Goal: Task Accomplishment & Management: Complete application form

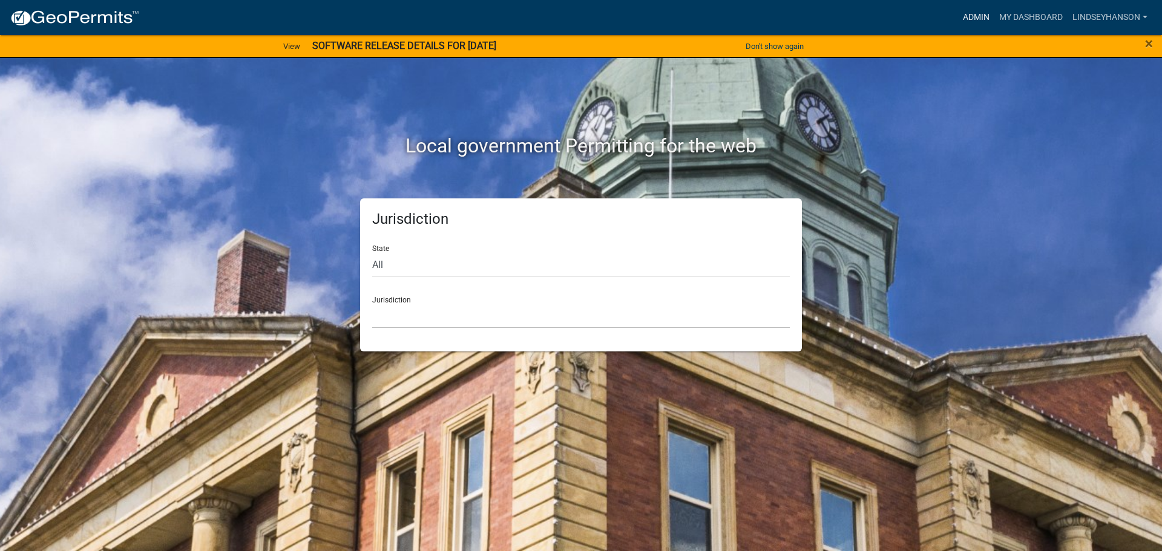
click at [975, 19] on link "Admin" at bounding box center [976, 17] width 36 height 23
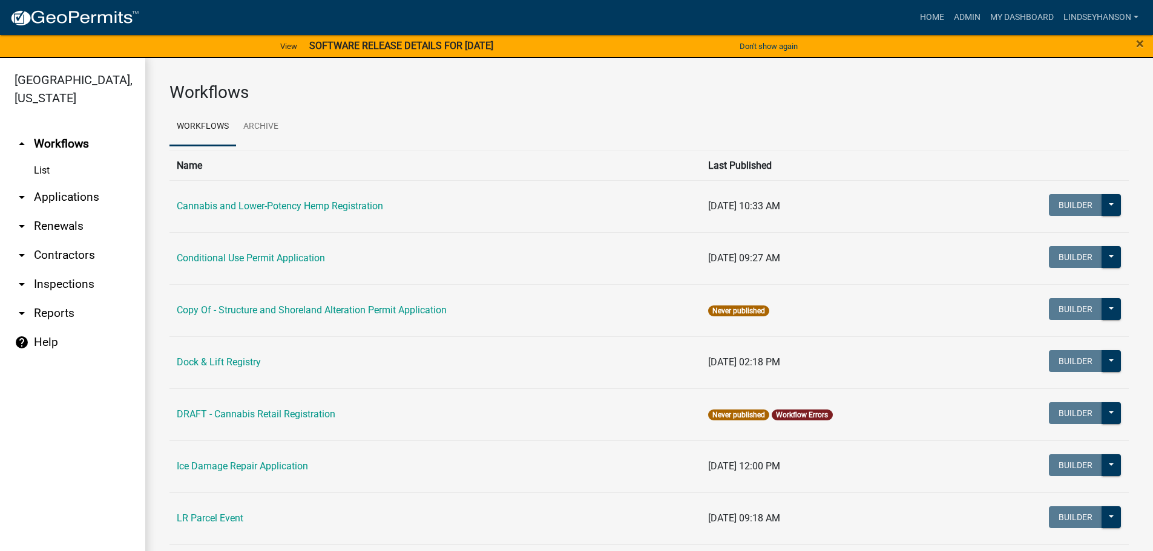
click at [53, 195] on link "arrow_drop_down Applications" at bounding box center [72, 197] width 145 height 29
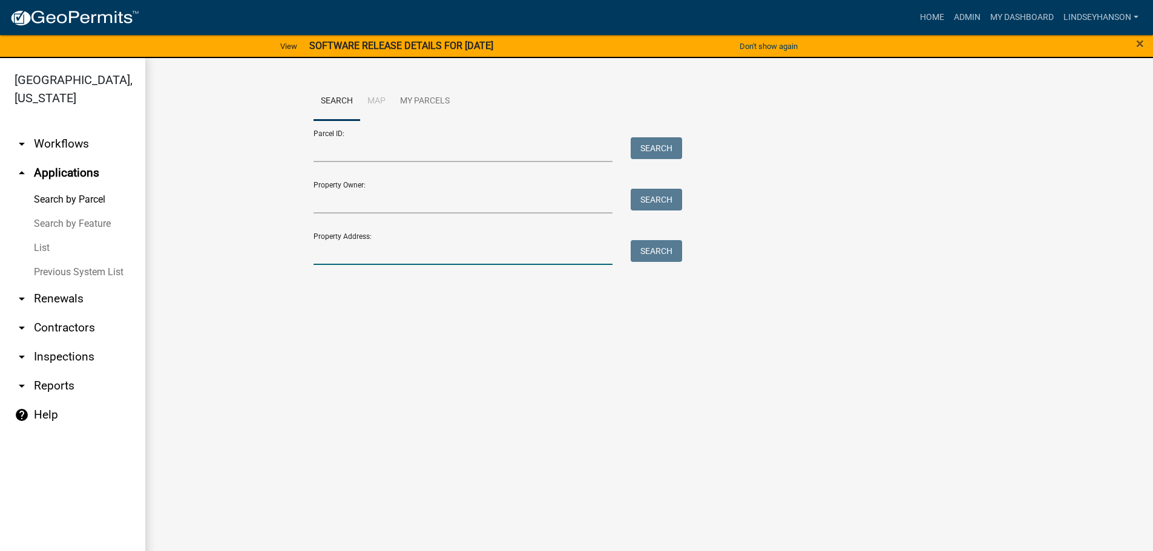
click at [417, 255] on input "Property Address:" at bounding box center [463, 252] width 300 height 25
type input "50873"
click at [671, 255] on button "Search" at bounding box center [656, 251] width 51 height 22
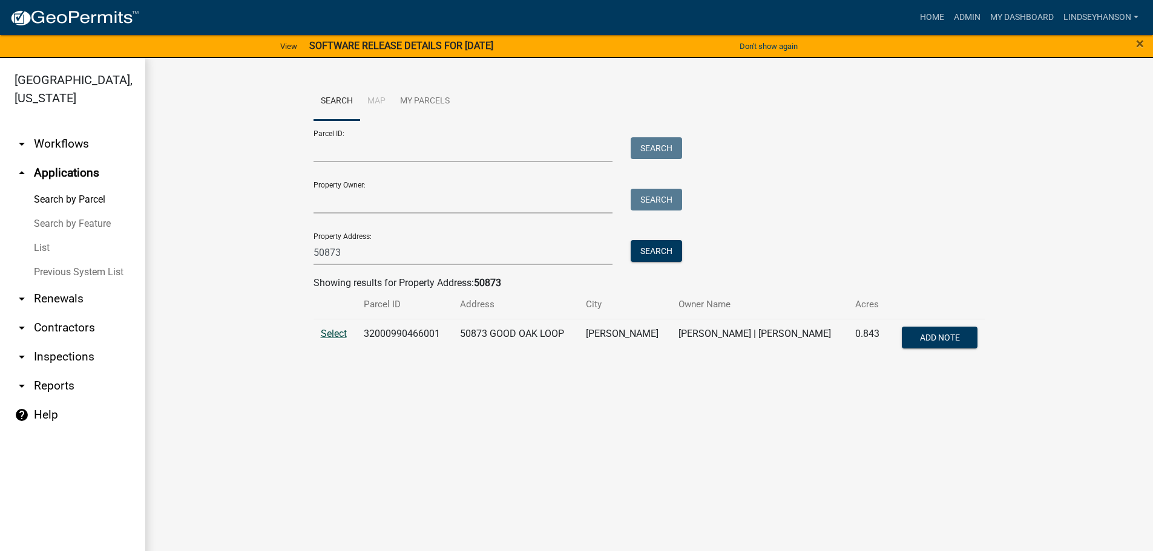
click at [324, 337] on span "Select" at bounding box center [334, 333] width 26 height 11
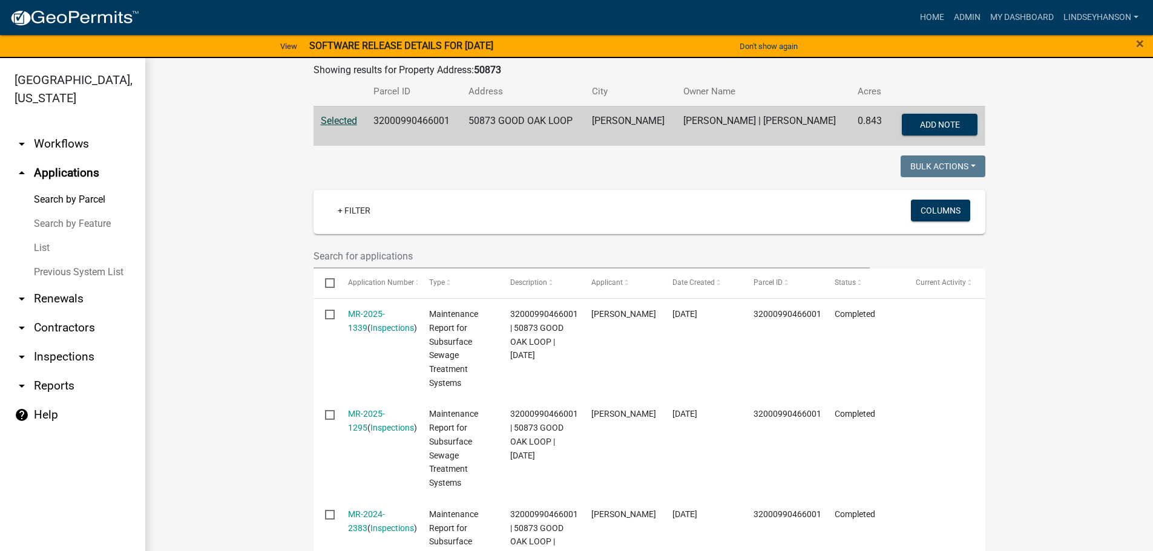
scroll to position [182, 0]
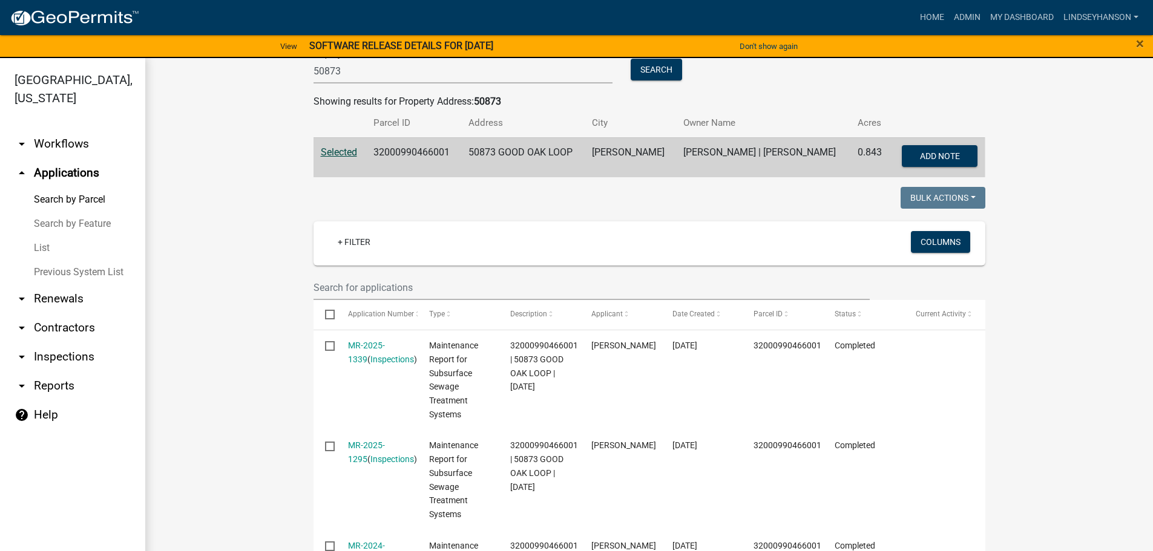
click at [406, 145] on td "32000990466001" at bounding box center [413, 157] width 95 height 40
copy td "32000990466001"
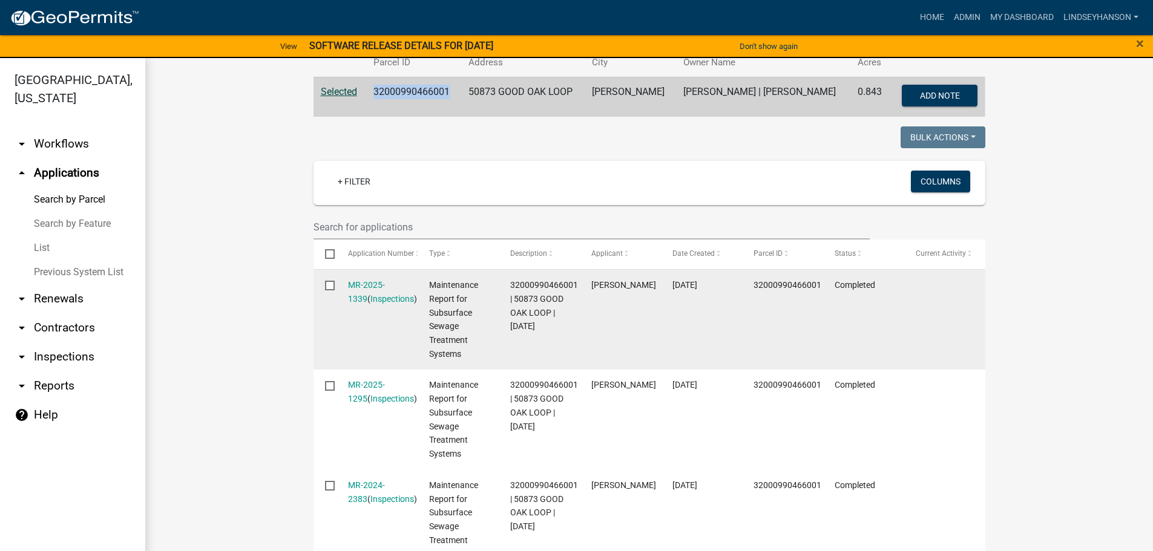
scroll to position [0, 0]
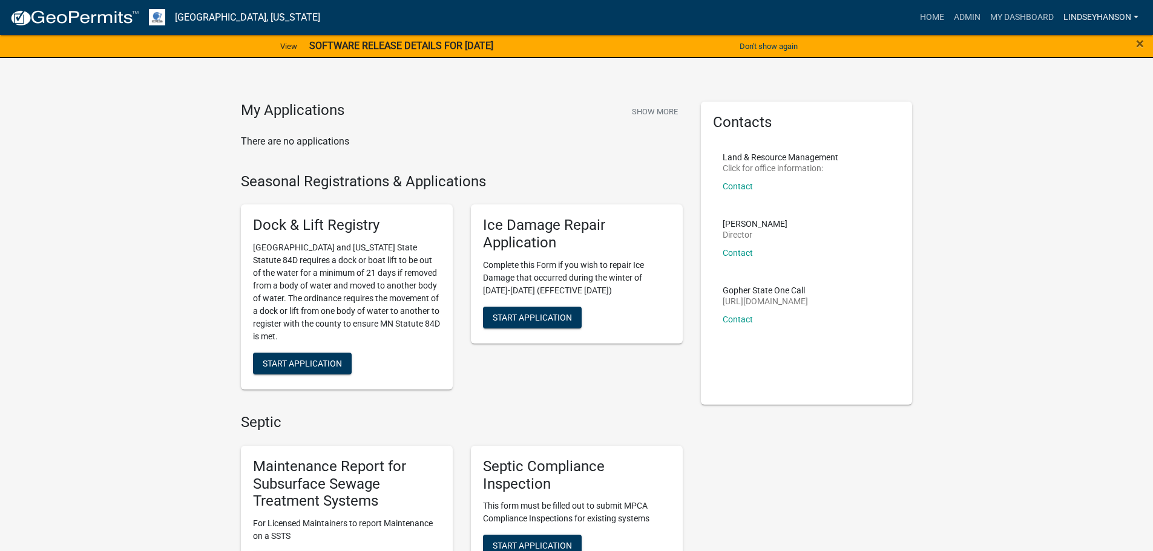
click at [1121, 11] on link "Lindseyhanson" at bounding box center [1100, 17] width 85 height 23
click at [1078, 120] on link "Logout" at bounding box center [1094, 117] width 97 height 29
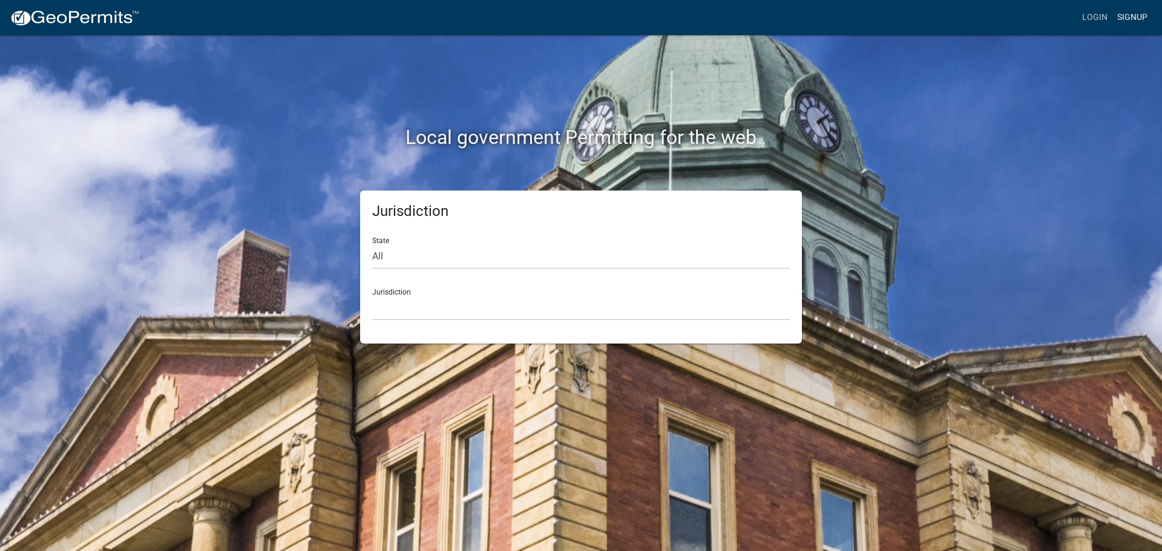
click at [1124, 13] on link "Signup" at bounding box center [1132, 17] width 40 height 23
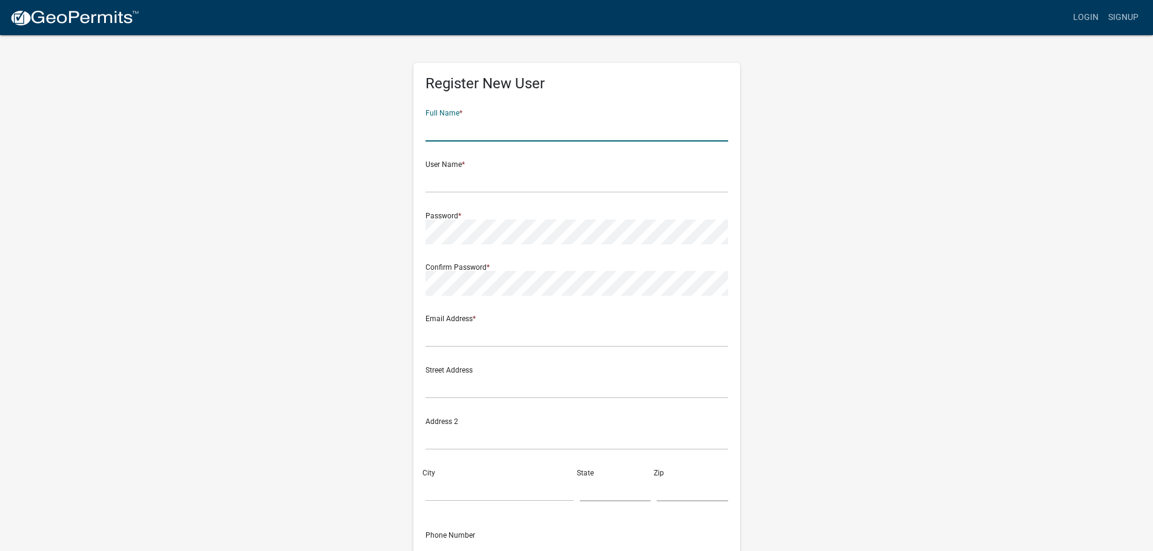
click at [475, 128] on input "text" at bounding box center [576, 129] width 303 height 25
type input "Gary Schander"
type input "gschander"
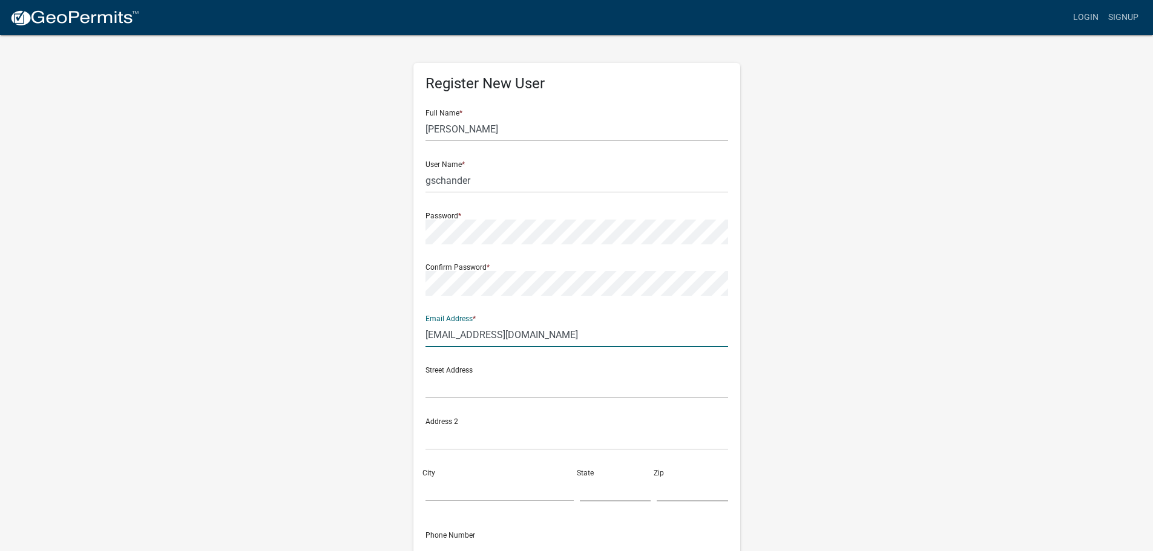
type input "garyschander@yahoo.com"
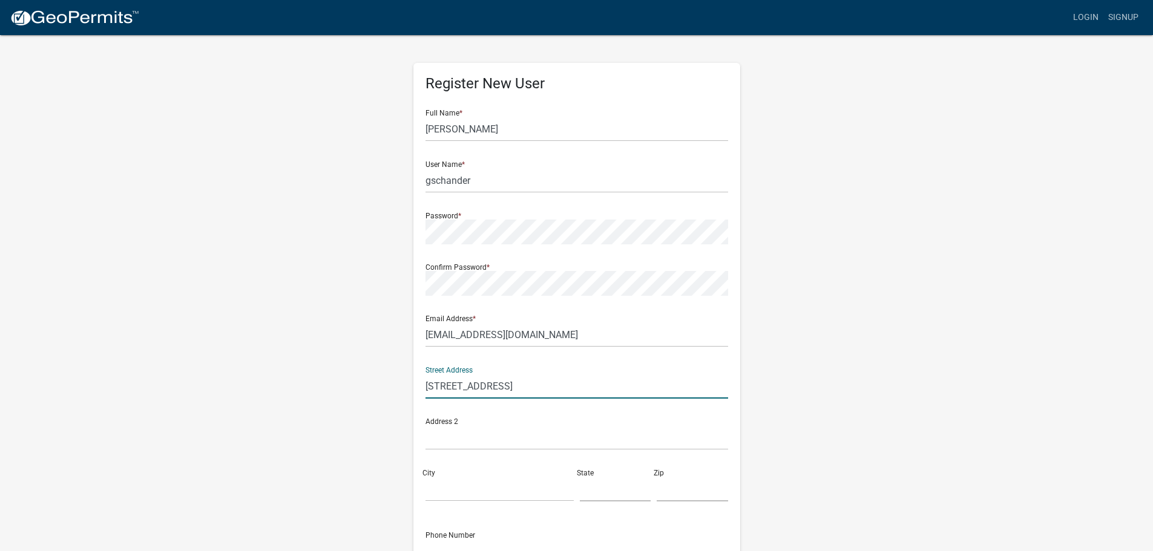
type input "15150 Buckhorn Rd"
type input "Lake Park"
type input "MN"
type input "56554"
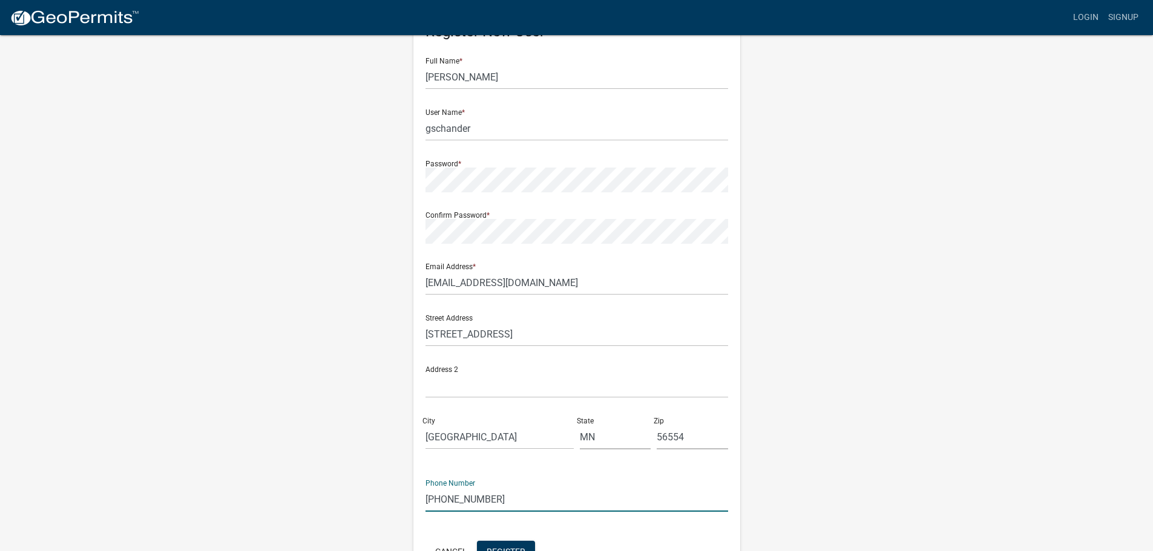
scroll to position [73, 0]
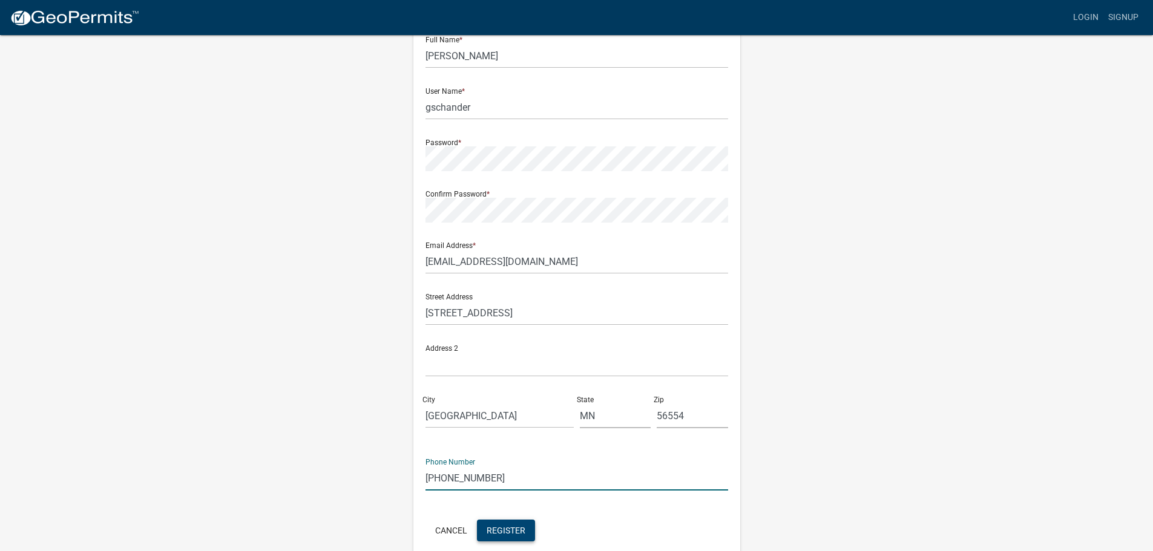
type input "218-234-9171"
click at [497, 534] on span "Register" at bounding box center [506, 530] width 39 height 10
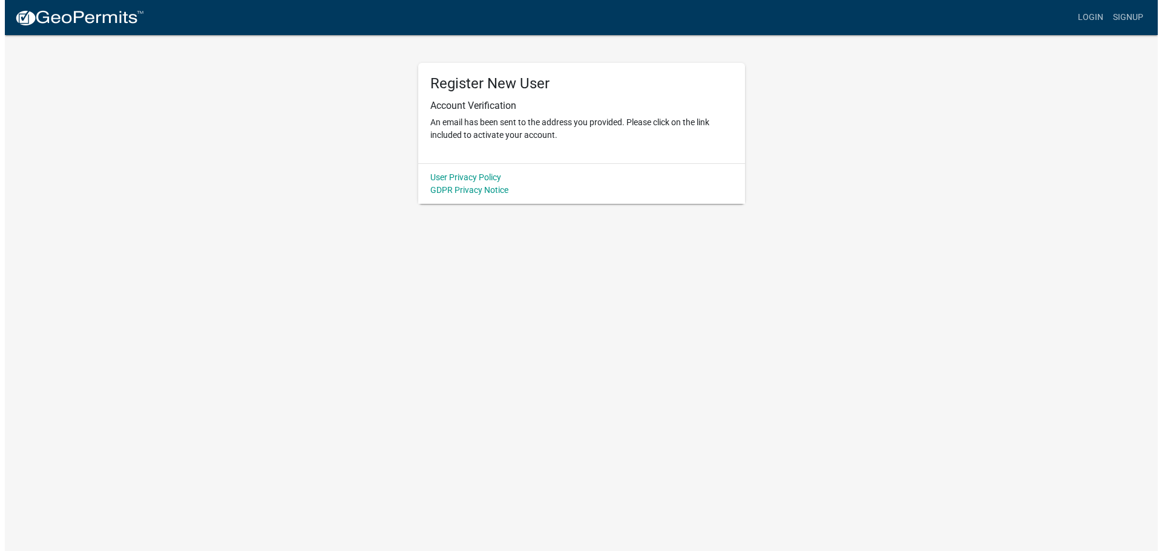
scroll to position [0, 0]
click at [1092, 21] on link "Login" at bounding box center [1094, 17] width 35 height 23
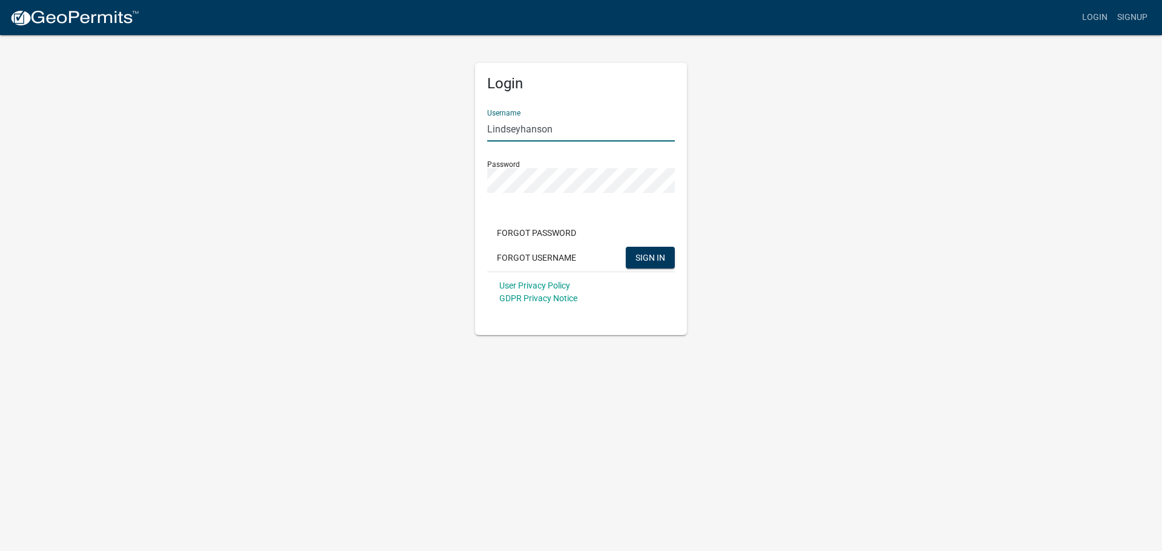
drag, startPoint x: 554, startPoint y: 127, endPoint x: 392, endPoint y: 108, distance: 163.9
click at [390, 114] on div "Login Username Lindseyhanson Password Forgot Password Forgot Username SIGN IN U…" at bounding box center [581, 184] width 690 height 301
type input "gschander"
click at [626, 247] on button "SIGN IN" at bounding box center [650, 258] width 49 height 22
